Goal: Check status: Check status

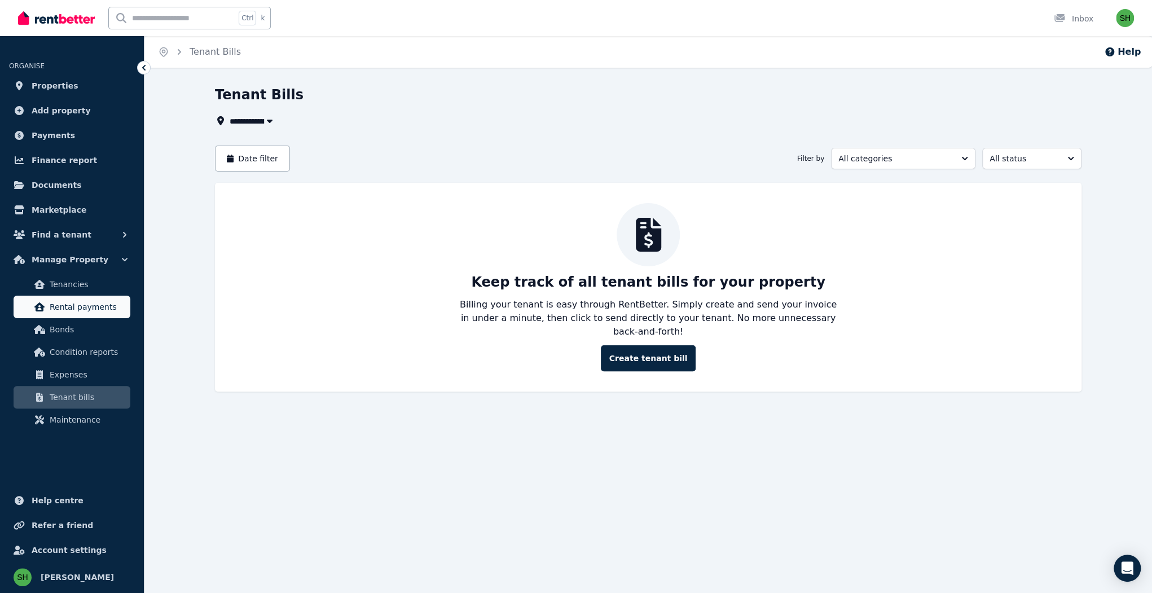
click at [82, 300] on span "Rental payments" at bounding box center [88, 307] width 76 height 14
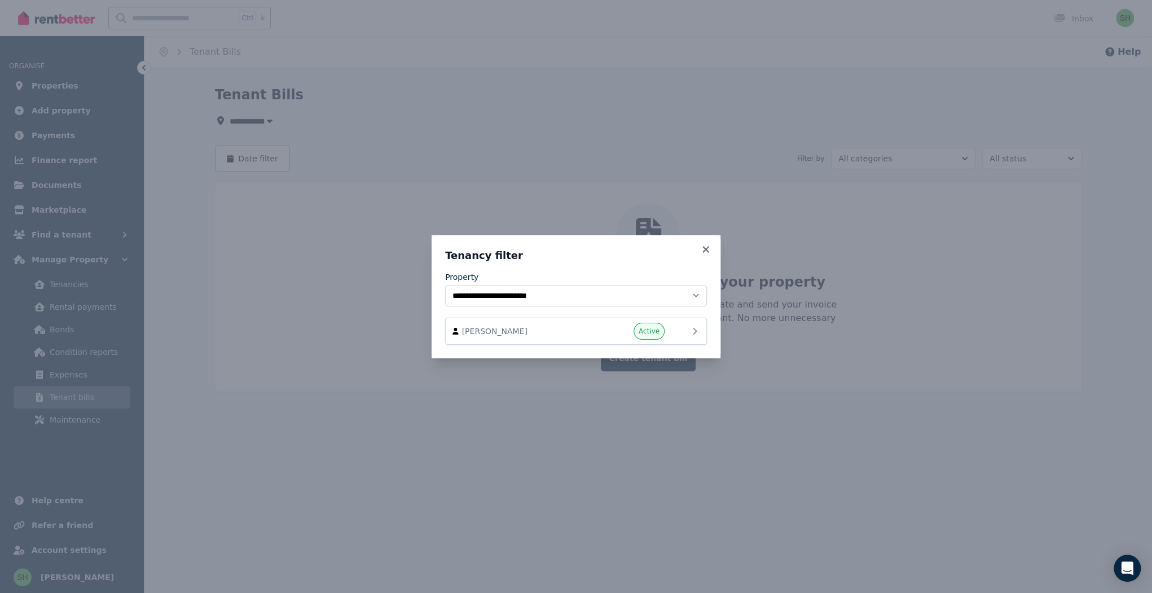
click at [547, 326] on span "Michelle Lesley James" at bounding box center [526, 331] width 129 height 11
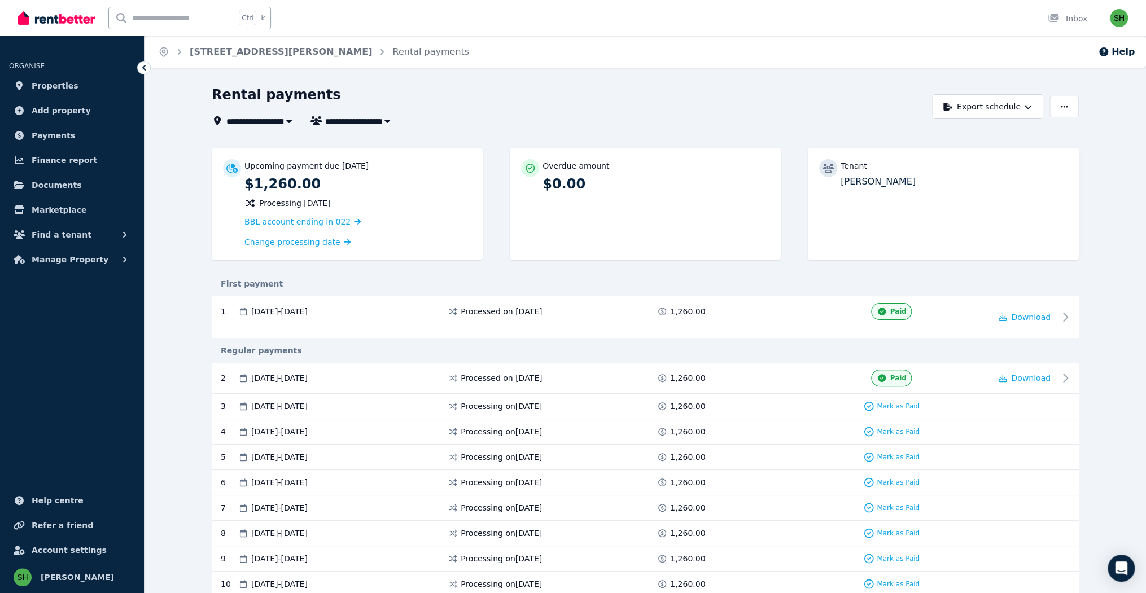
click at [442, 86] on div "Rental payments" at bounding box center [569, 96] width 714 height 21
click at [456, 62] on div "**********" at bounding box center [573, 296] width 1146 height 593
click at [458, 62] on div "**********" at bounding box center [573, 296] width 1146 height 593
click at [119, 254] on icon "button" at bounding box center [124, 259] width 11 height 11
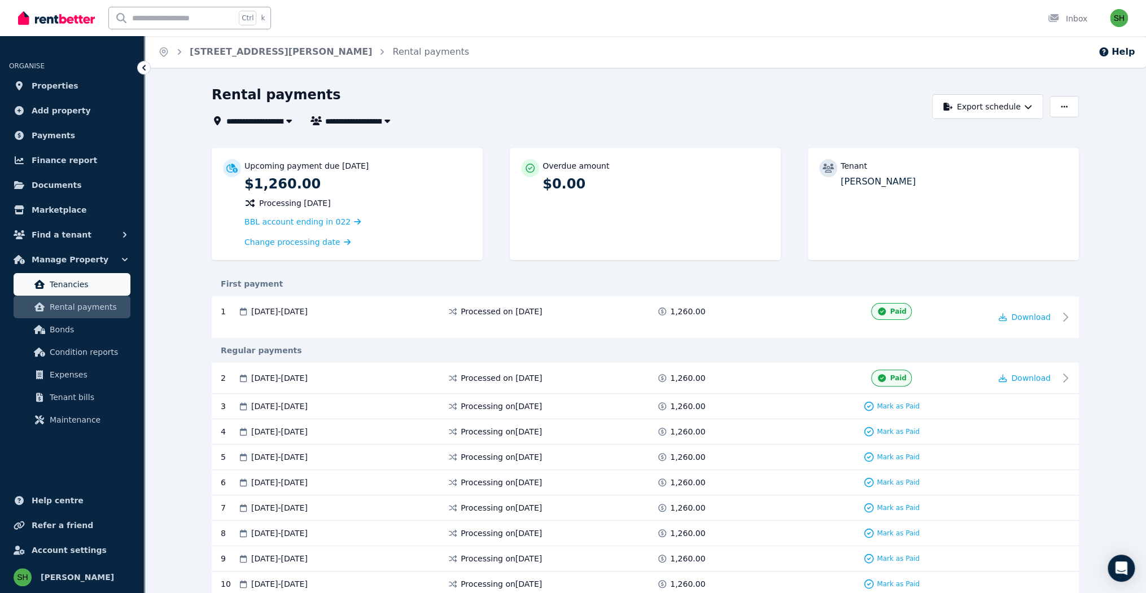
click at [72, 278] on span "Tenancies" at bounding box center [88, 285] width 76 height 14
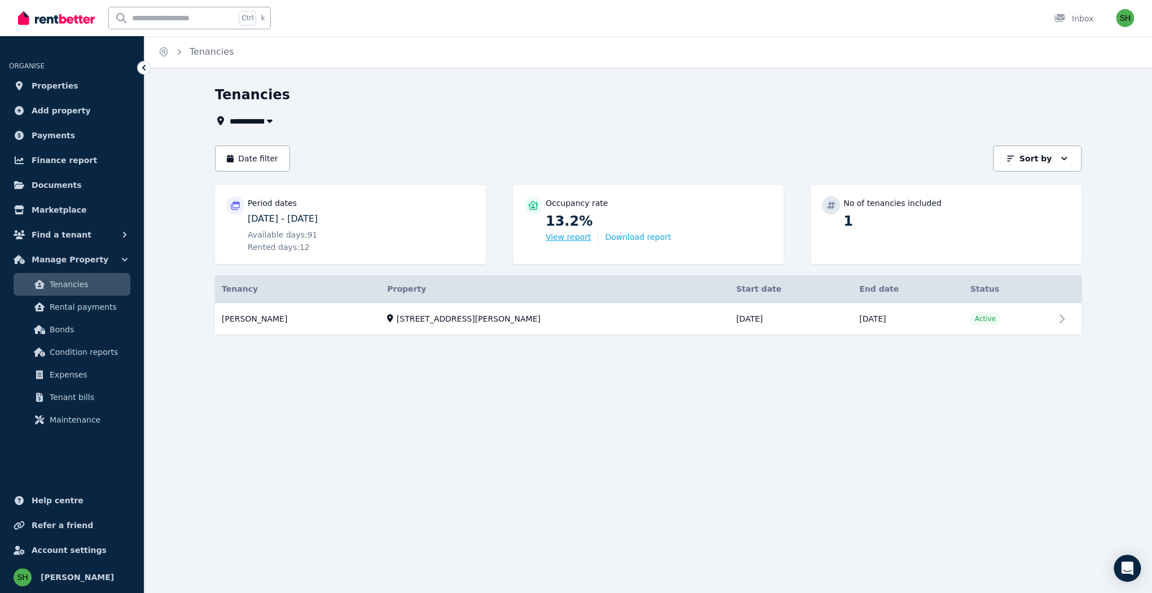
click at [546, 231] on button "View report" at bounding box center [568, 236] width 45 height 11
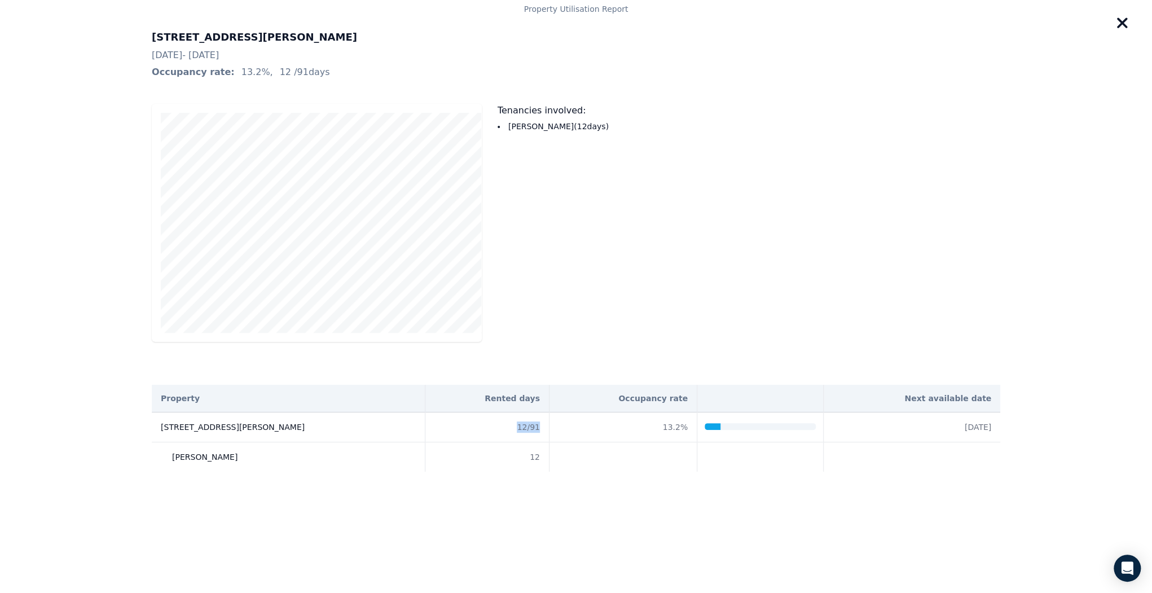
drag, startPoint x: 530, startPoint y: 375, endPoint x: 505, endPoint y: 375, distance: 26.0
click at [505, 413] on td "12 / 91" at bounding box center [487, 428] width 124 height 30
click at [1128, 18] on icon "button" at bounding box center [1122, 23] width 11 height 11
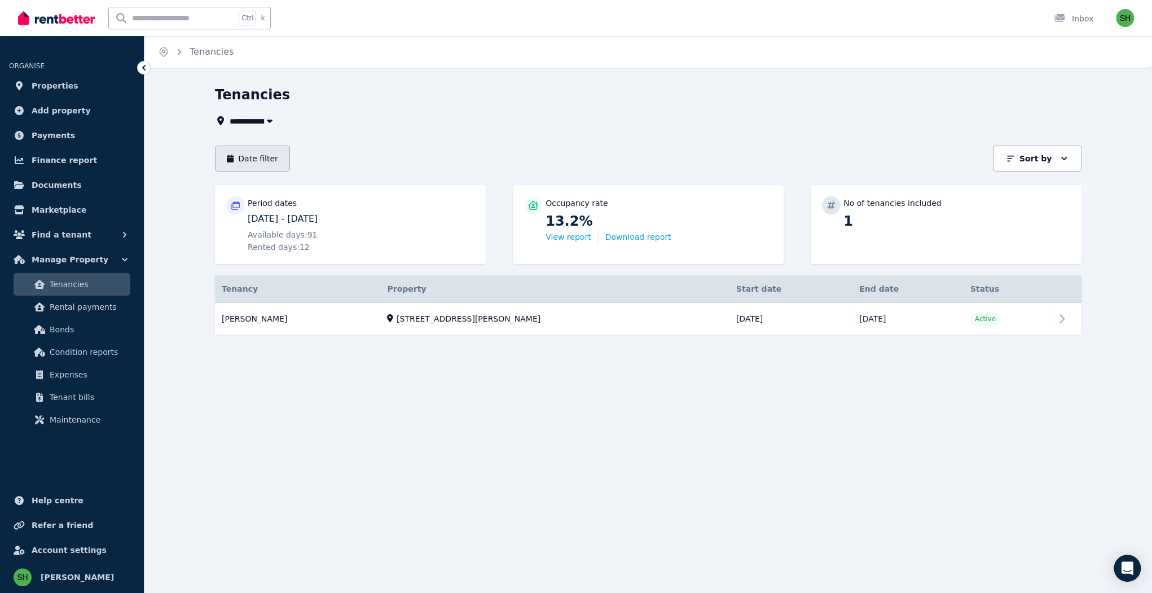
click at [235, 146] on button "Date filter" at bounding box center [252, 159] width 75 height 26
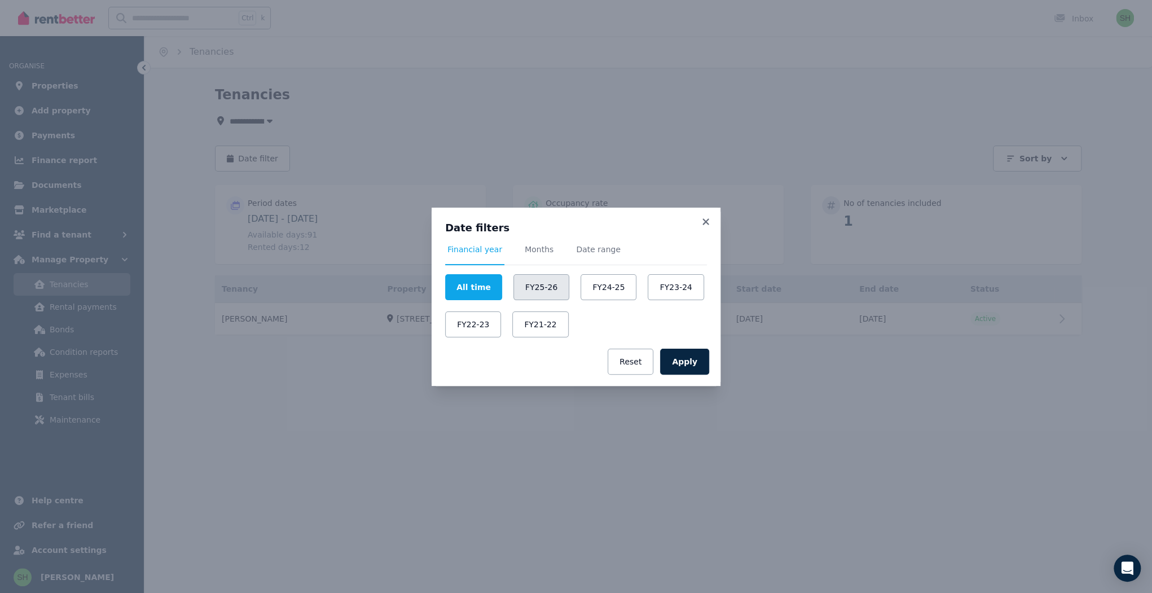
click at [543, 289] on button "FY25-26" at bounding box center [542, 287] width 56 height 26
click at [663, 349] on button "Apply" at bounding box center [684, 362] width 49 height 26
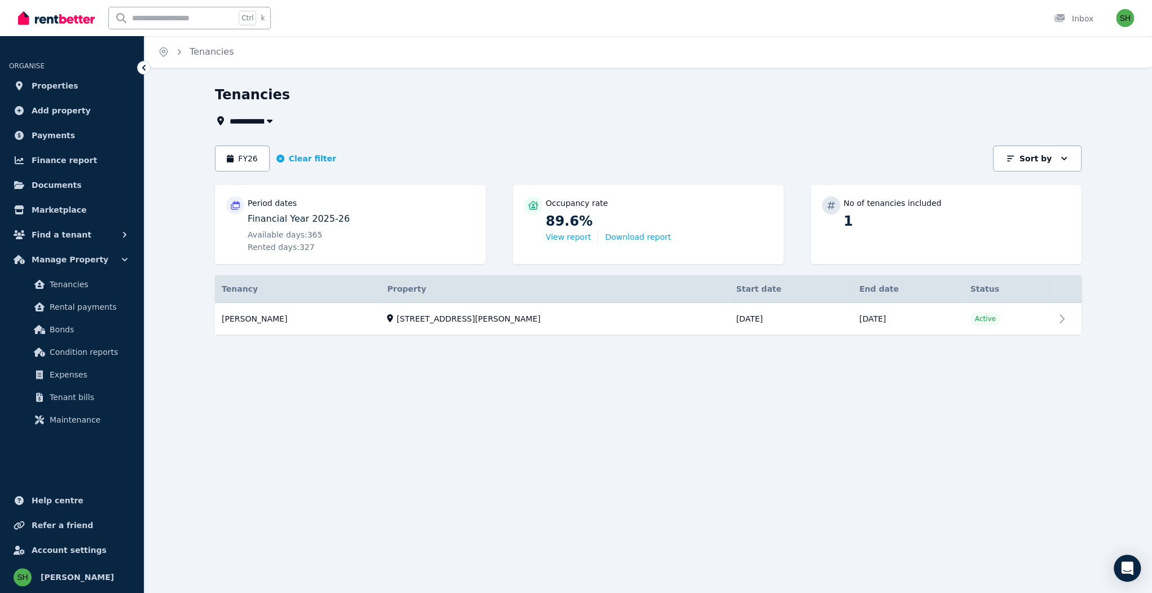
click at [452, 101] on div "**********" at bounding box center [648, 220] width 867 height 269
click at [546, 231] on button "View report" at bounding box center [568, 236] width 45 height 11
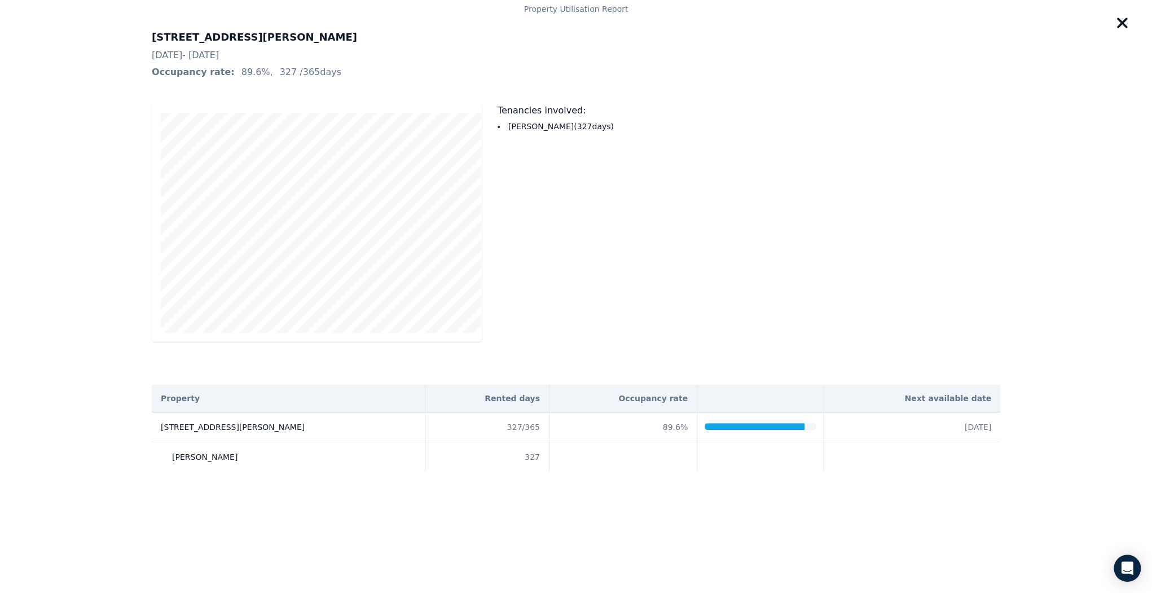
click at [523, 133] on div "Tenancies involved: Michelle Lesley James ( 327 day s )" at bounding box center [749, 223] width 503 height 238
click at [572, 133] on div "Tenancies involved: Michelle Lesley James ( 327 day s )" at bounding box center [749, 223] width 503 height 238
